Goal: Navigation & Orientation: Understand site structure

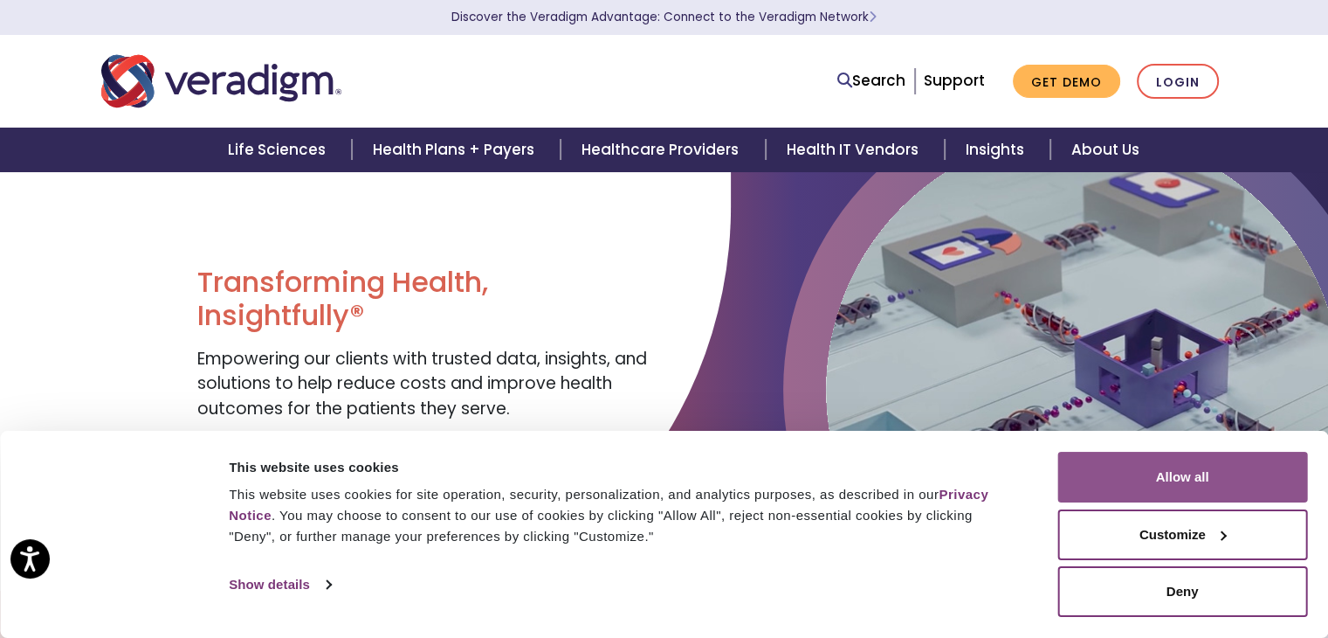
click at [1219, 486] on button "Allow all" at bounding box center [1183, 477] width 250 height 51
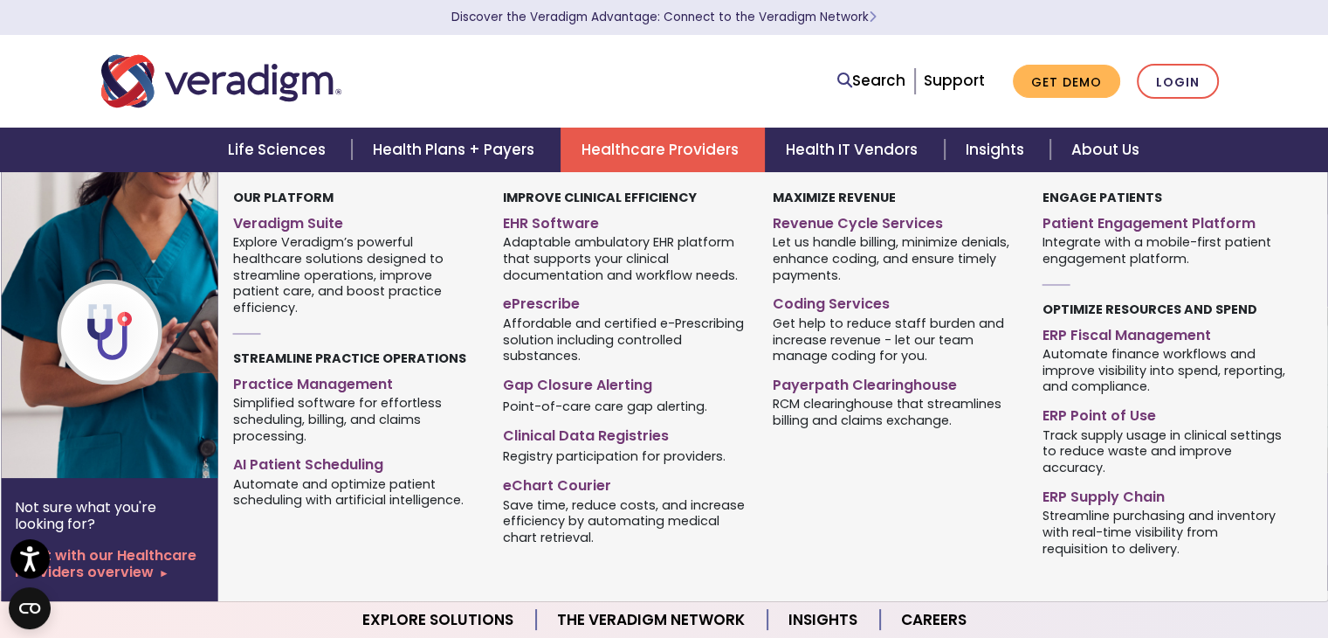
click at [688, 157] on link "Healthcare Providers" at bounding box center [663, 150] width 204 height 45
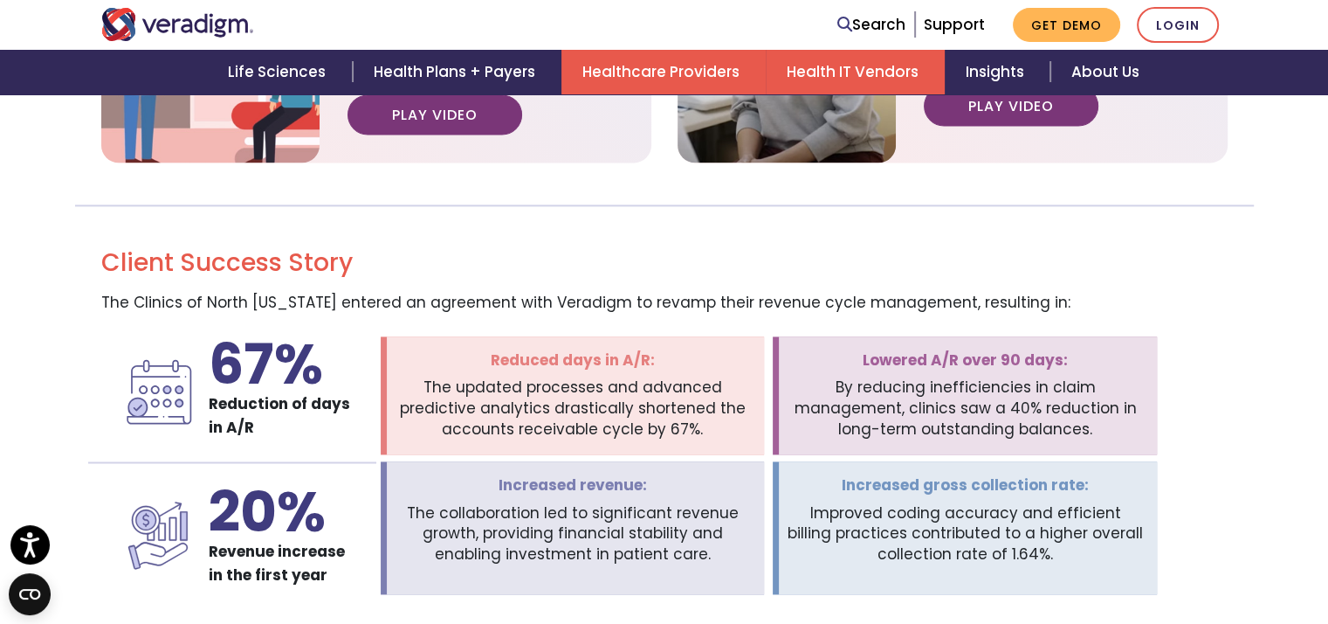
scroll to position [2240, 0]
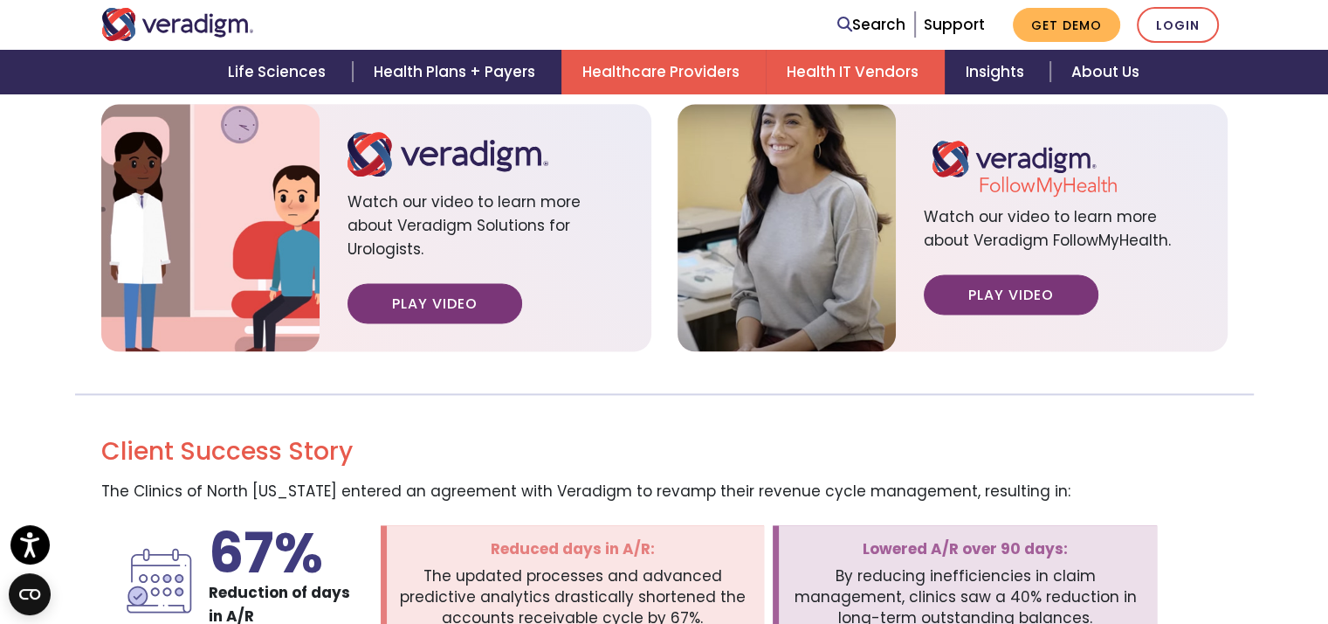
click at [831, 64] on link "Health IT Vendors" at bounding box center [855, 72] width 179 height 45
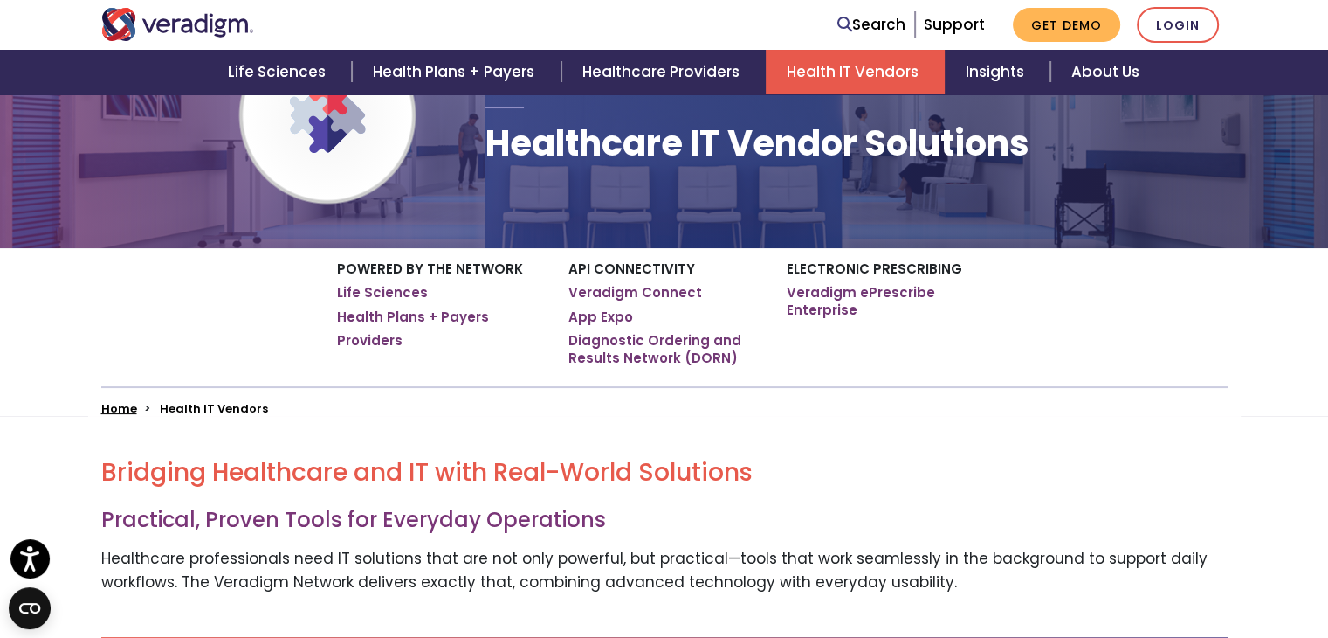
scroll to position [87, 0]
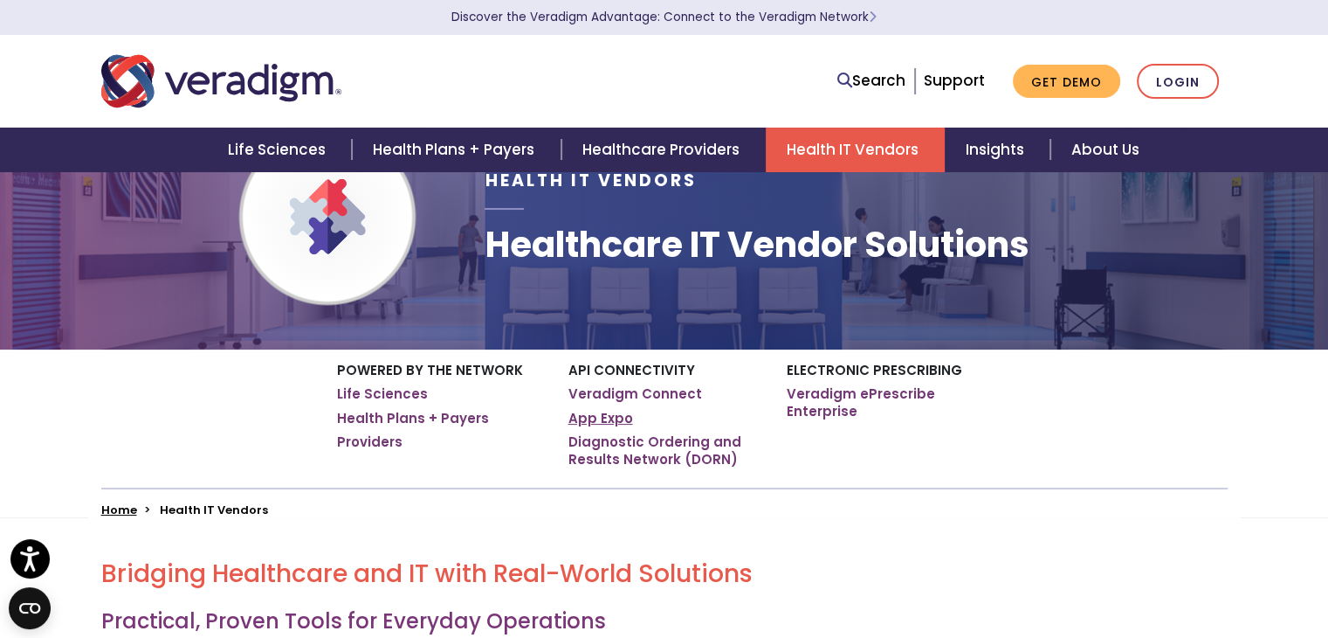
click at [596, 427] on link "App Expo" at bounding box center [601, 418] width 65 height 17
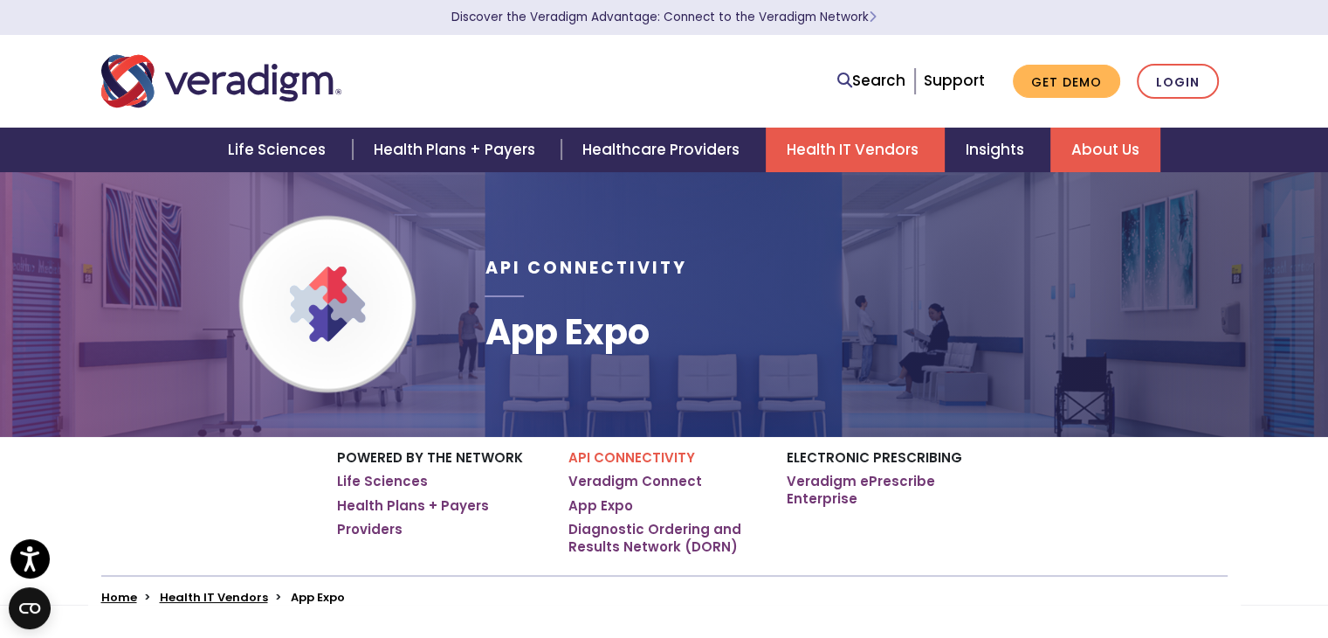
click at [1095, 165] on link "About Us" at bounding box center [1106, 150] width 110 height 45
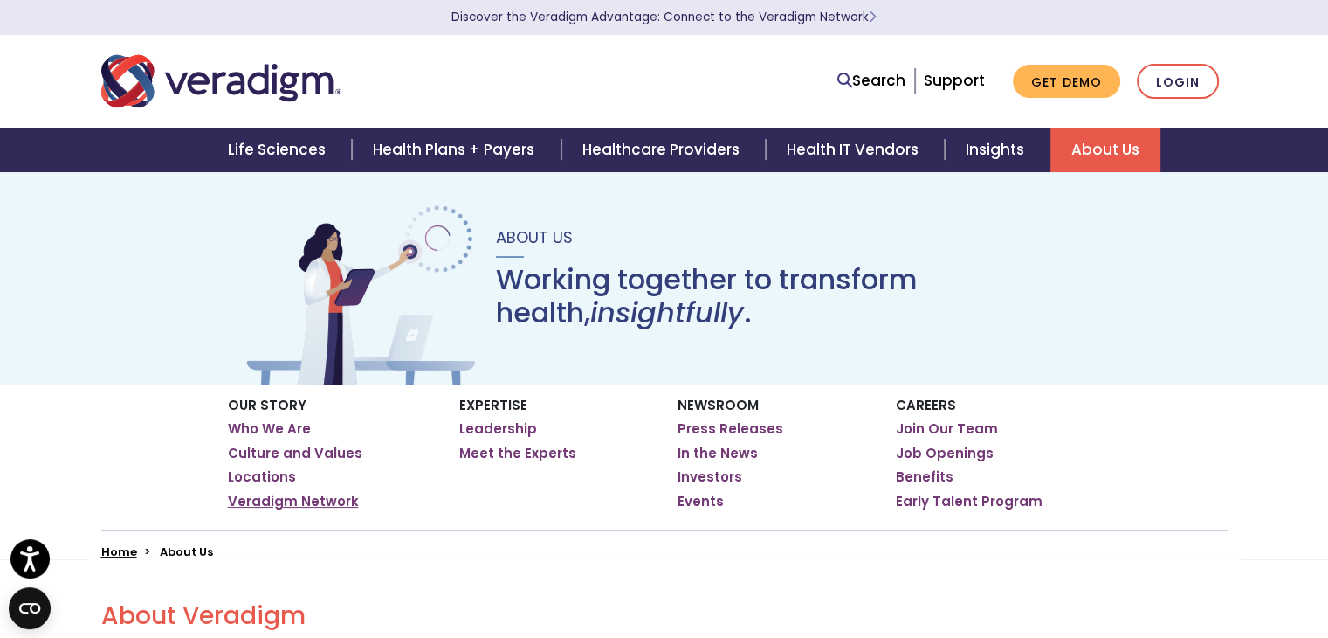
click at [290, 498] on link "Veradigm Network" at bounding box center [293, 501] width 131 height 17
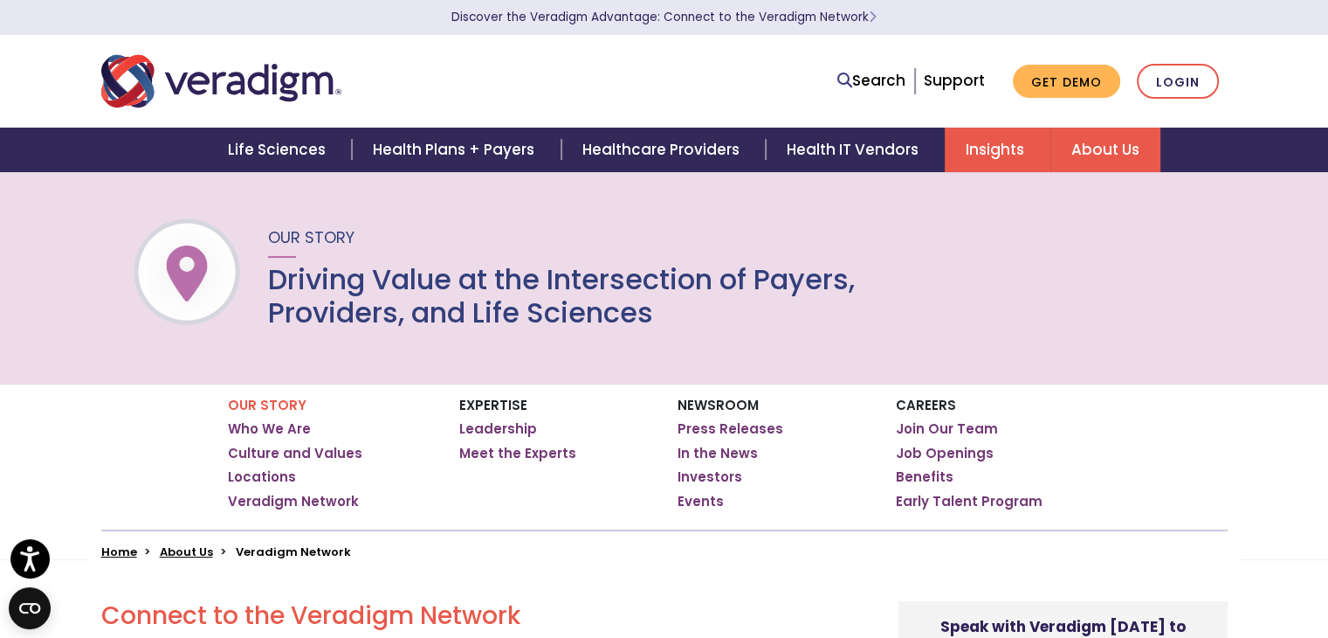
click at [985, 148] on link "Insights" at bounding box center [998, 150] width 106 height 45
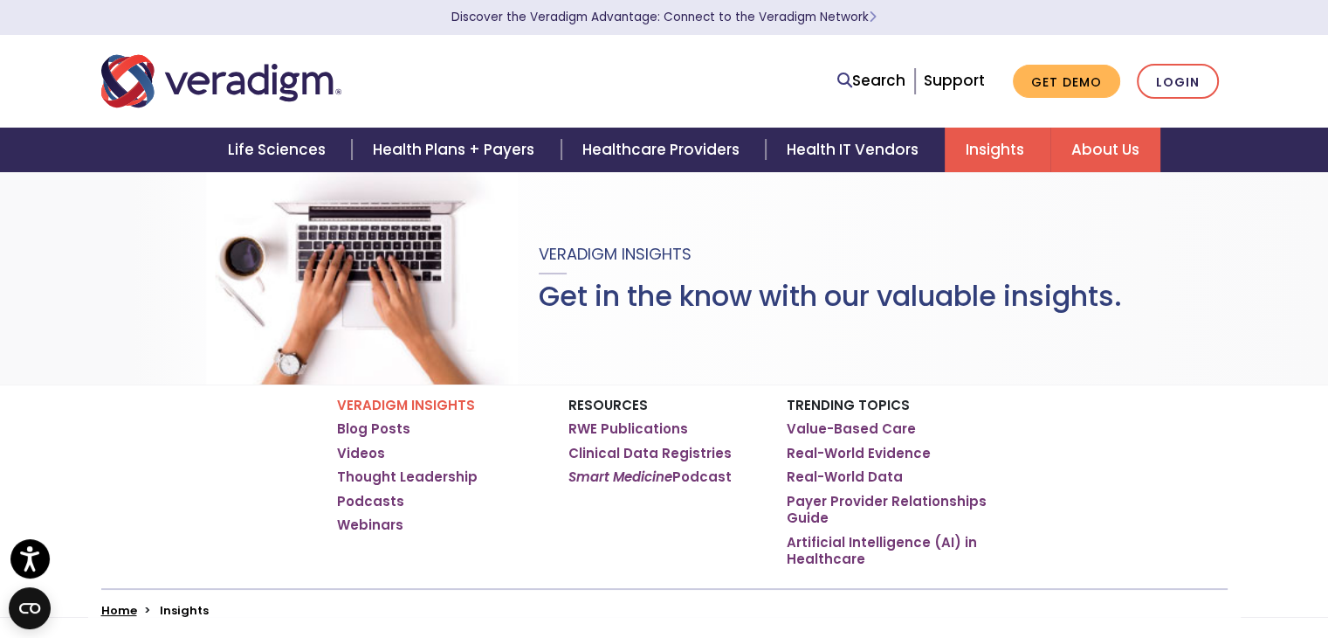
click at [1092, 149] on link "About Us" at bounding box center [1106, 150] width 110 height 45
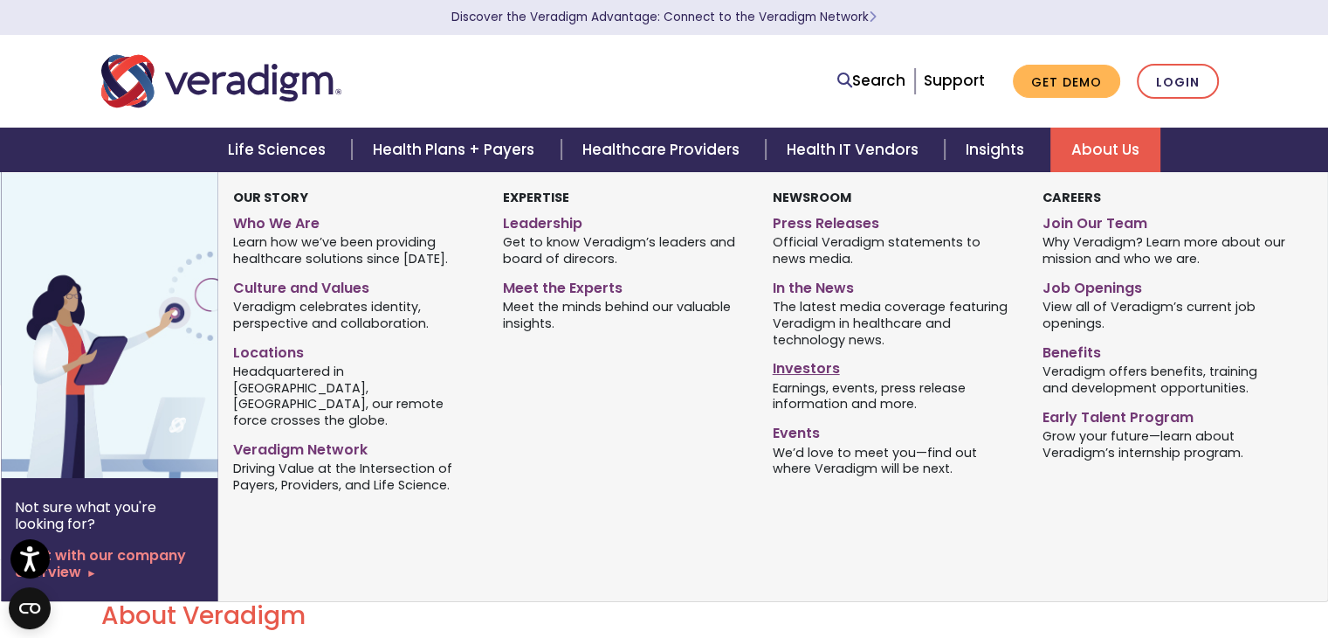
click at [798, 371] on link "Investors" at bounding box center [895, 365] width 244 height 25
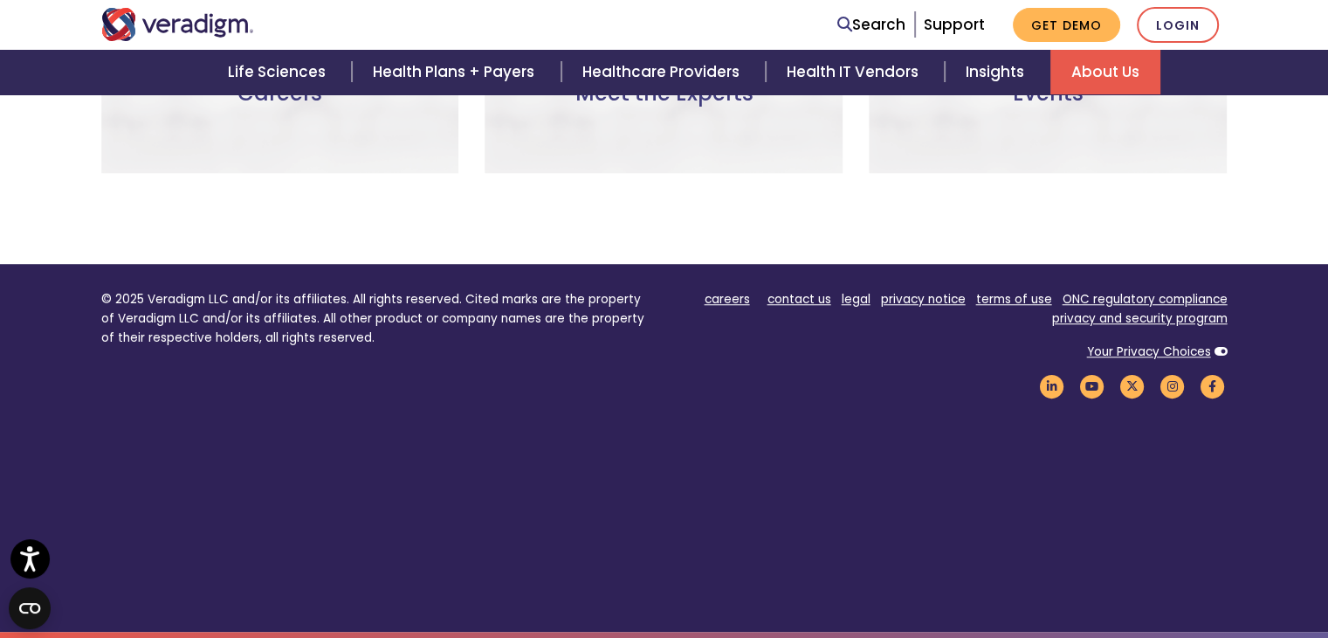
scroll to position [796, 0]
